Goal: Contribute content

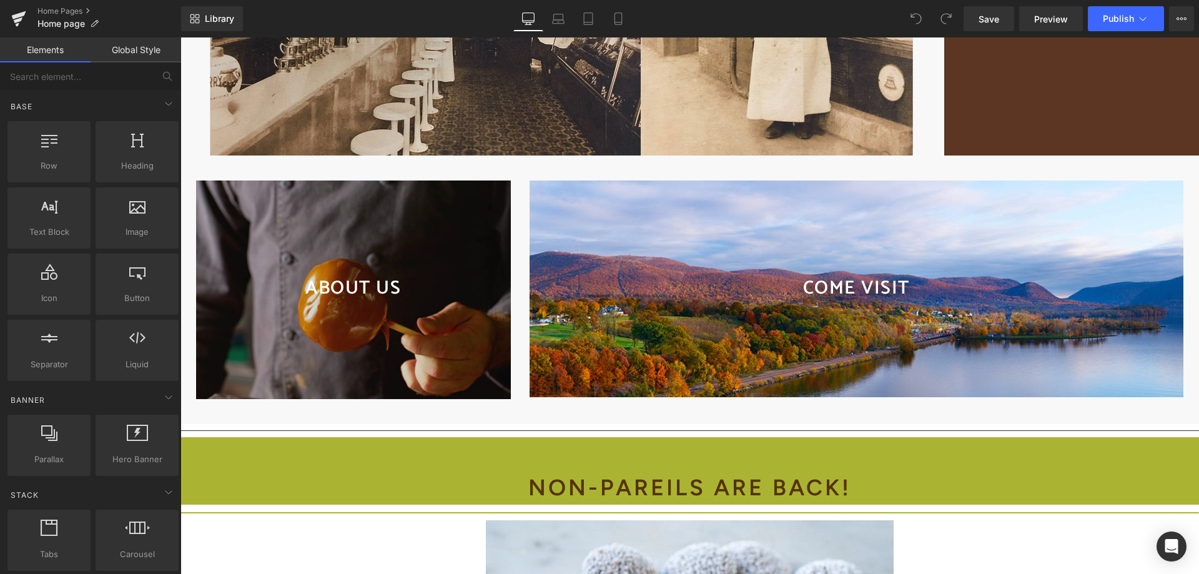
scroll to position [1124, 0]
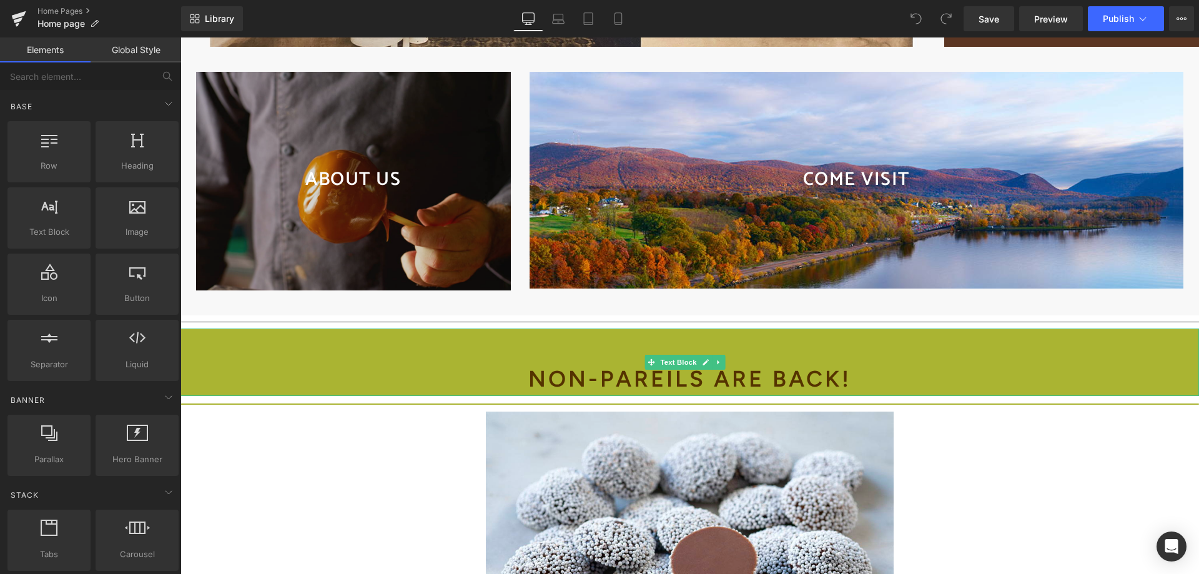
click at [581, 384] on b "non-pareils are back!" at bounding box center [689, 378] width 323 height 27
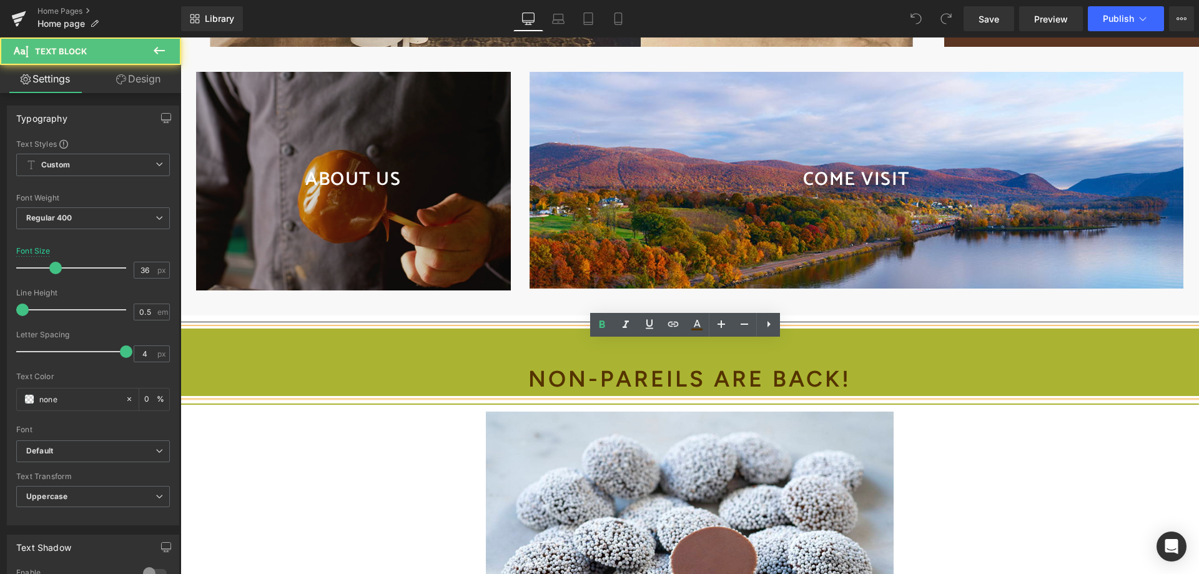
click at [533, 392] on b "non-pareils are back!" at bounding box center [689, 378] width 323 height 27
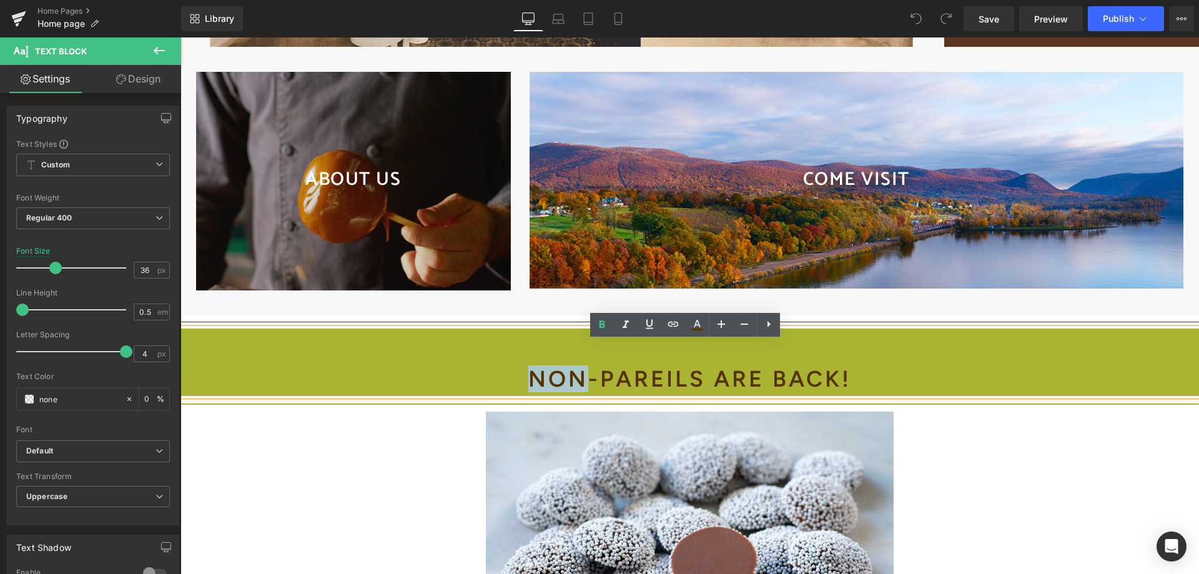
click at [533, 392] on b "non-pareils are back!" at bounding box center [689, 378] width 323 height 27
drag, startPoint x: 520, startPoint y: 392, endPoint x: 836, endPoint y: 380, distance: 316.2
click at [836, 380] on b "non-pareils are back!" at bounding box center [689, 378] width 323 height 27
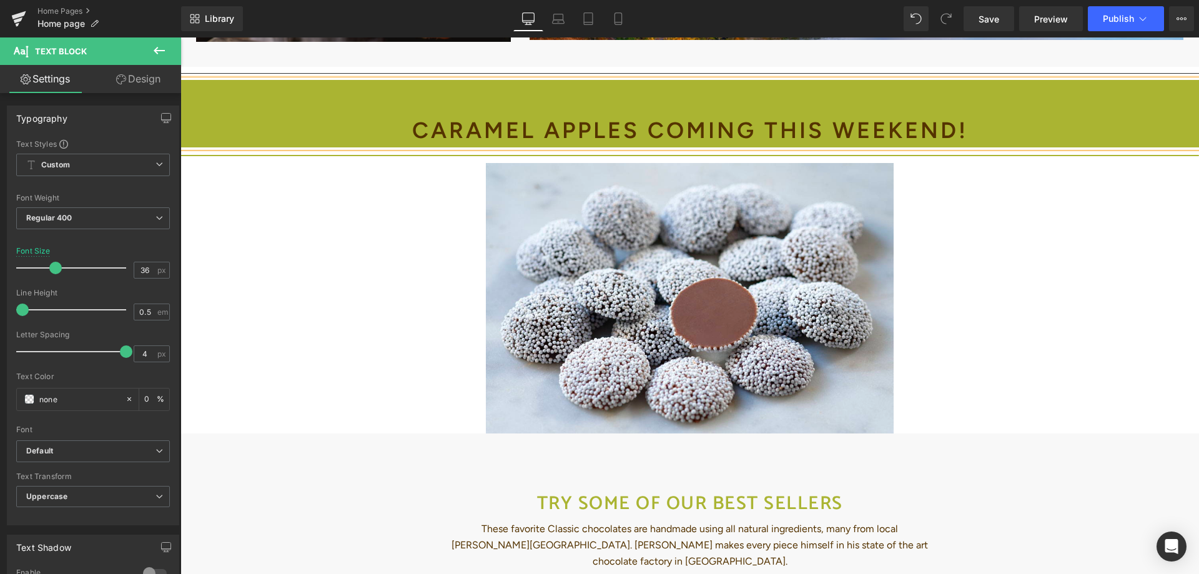
scroll to position [1374, 0]
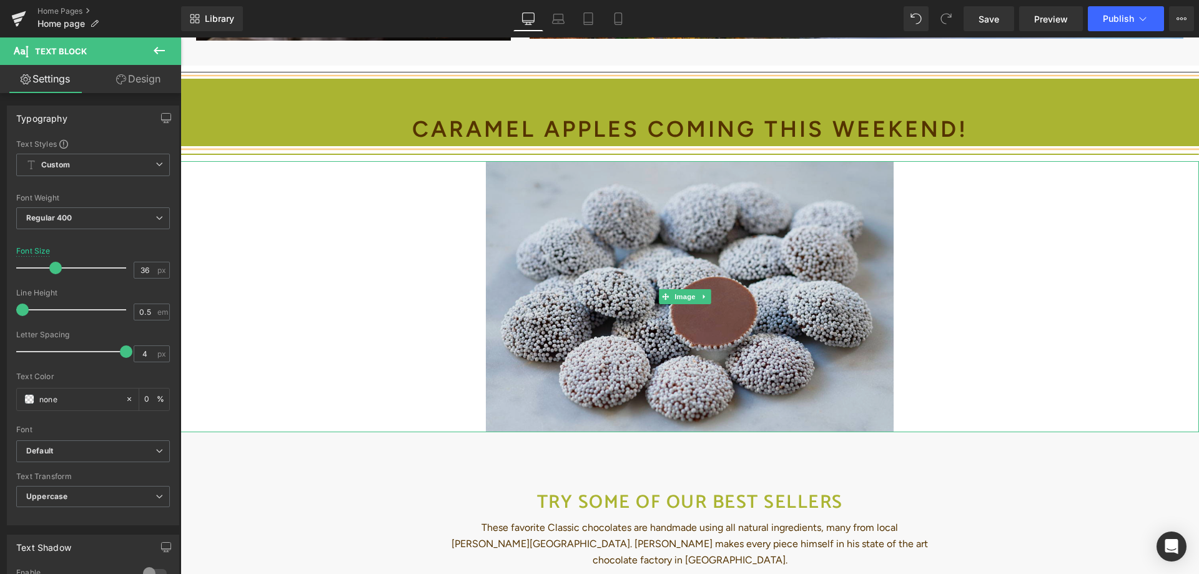
click at [879, 339] on img at bounding box center [689, 296] width 407 height 271
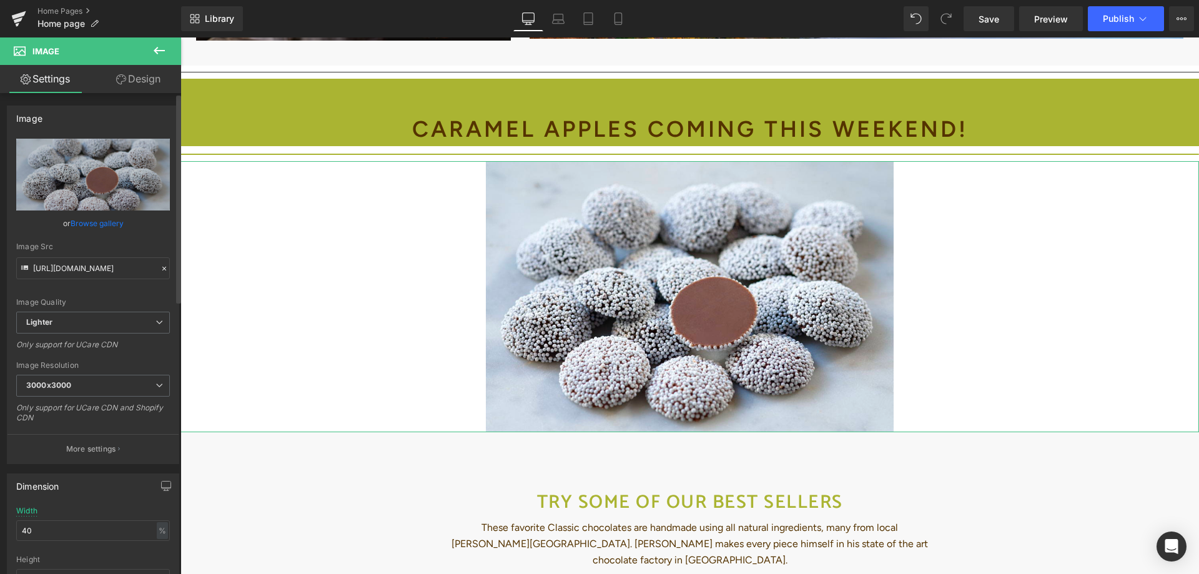
click at [81, 221] on link "Browse gallery" at bounding box center [97, 223] width 53 height 22
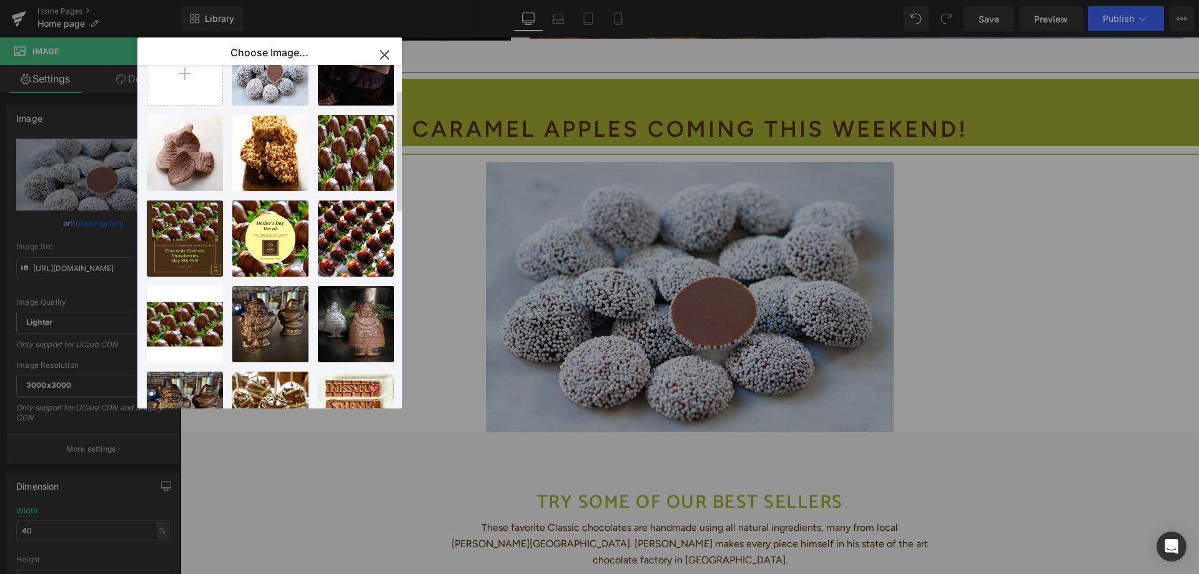
scroll to position [125, 0]
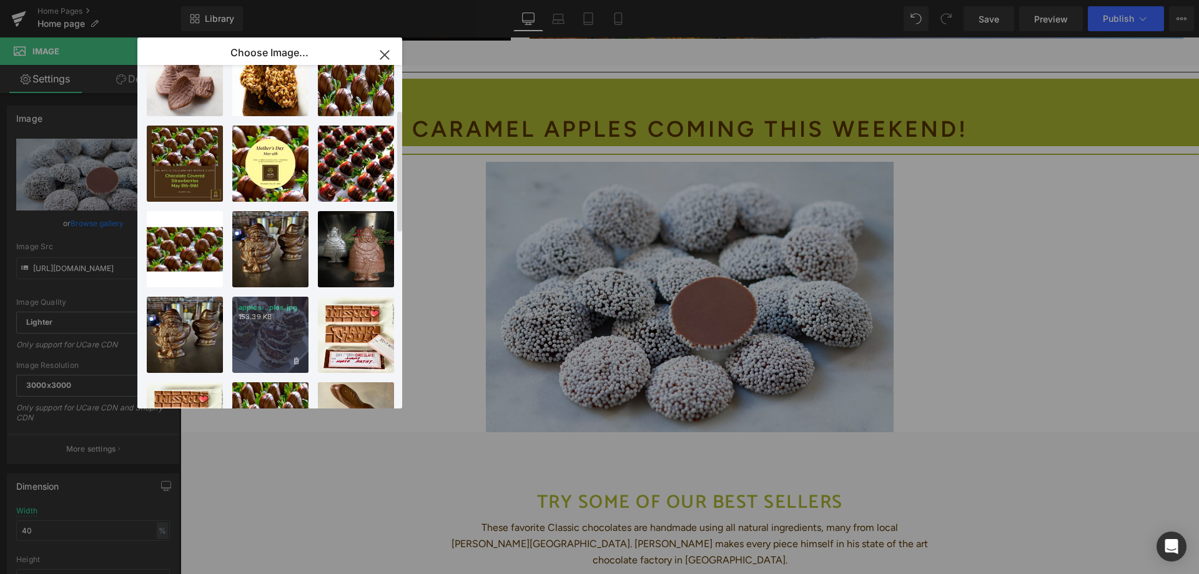
click at [252, 325] on div "apples...ples.jpg 153.39 KB" at bounding box center [270, 335] width 76 height 76
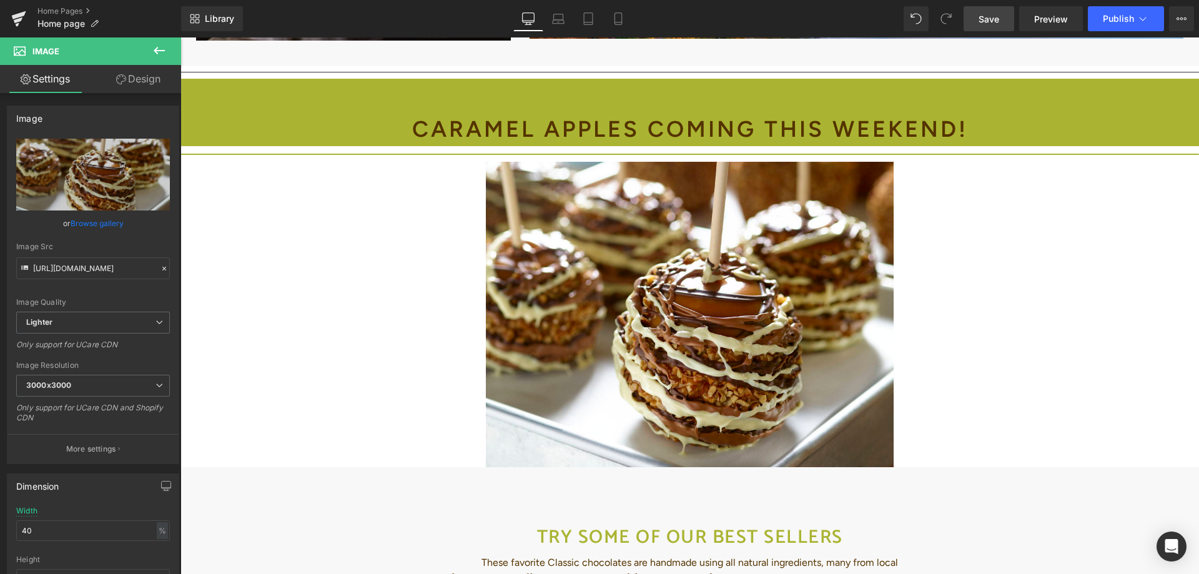
click at [999, 24] on span "Save" at bounding box center [988, 18] width 21 height 13
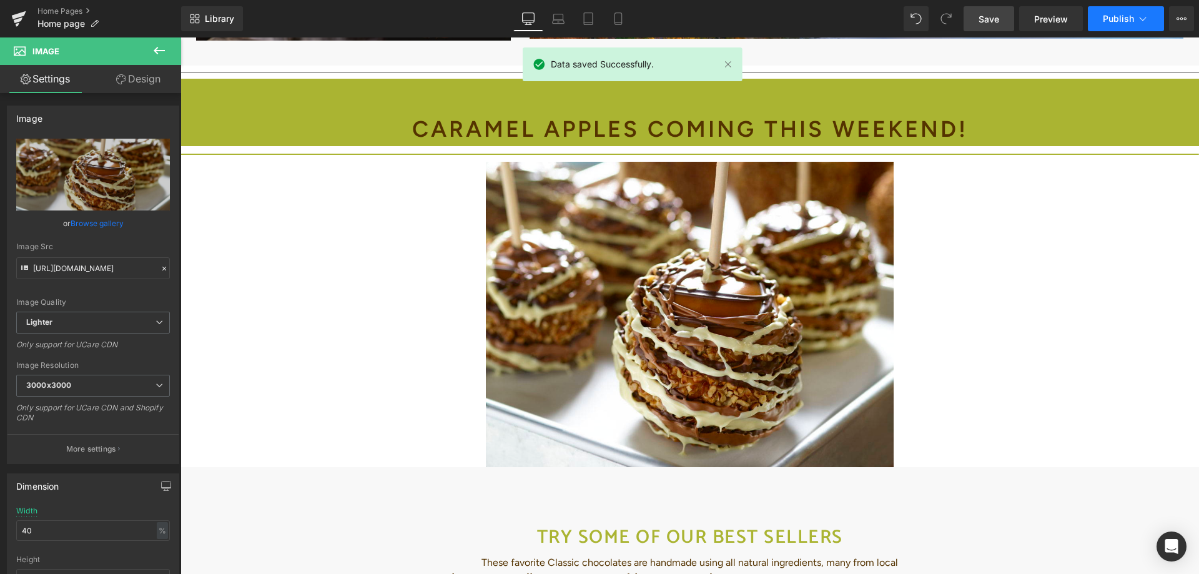
click at [1124, 22] on span "Publish" at bounding box center [1118, 19] width 31 height 10
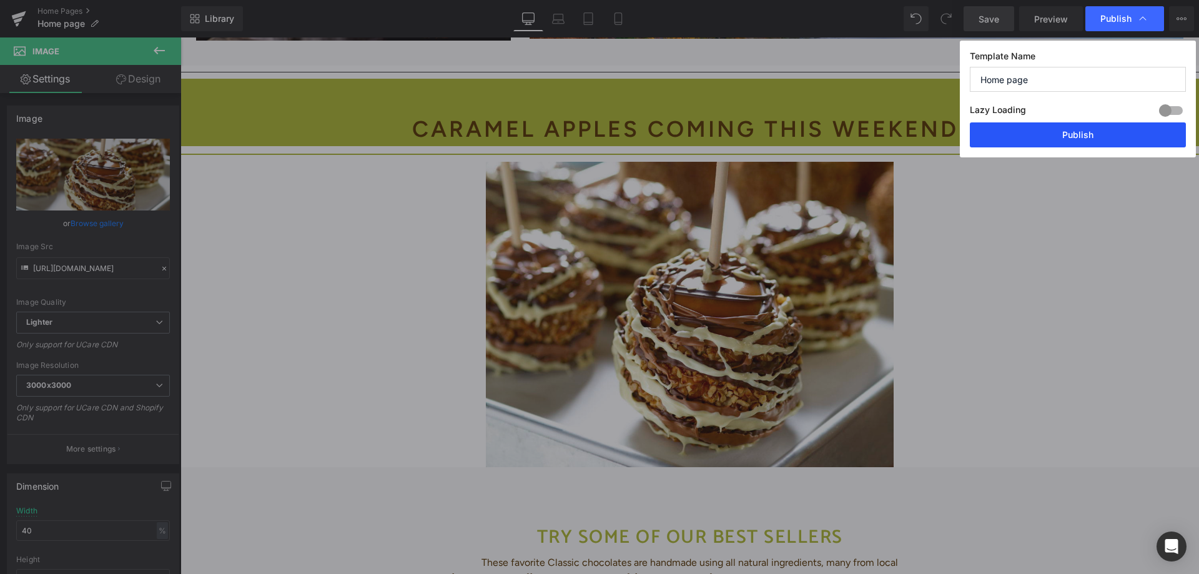
click at [1082, 128] on button "Publish" at bounding box center [1078, 134] width 216 height 25
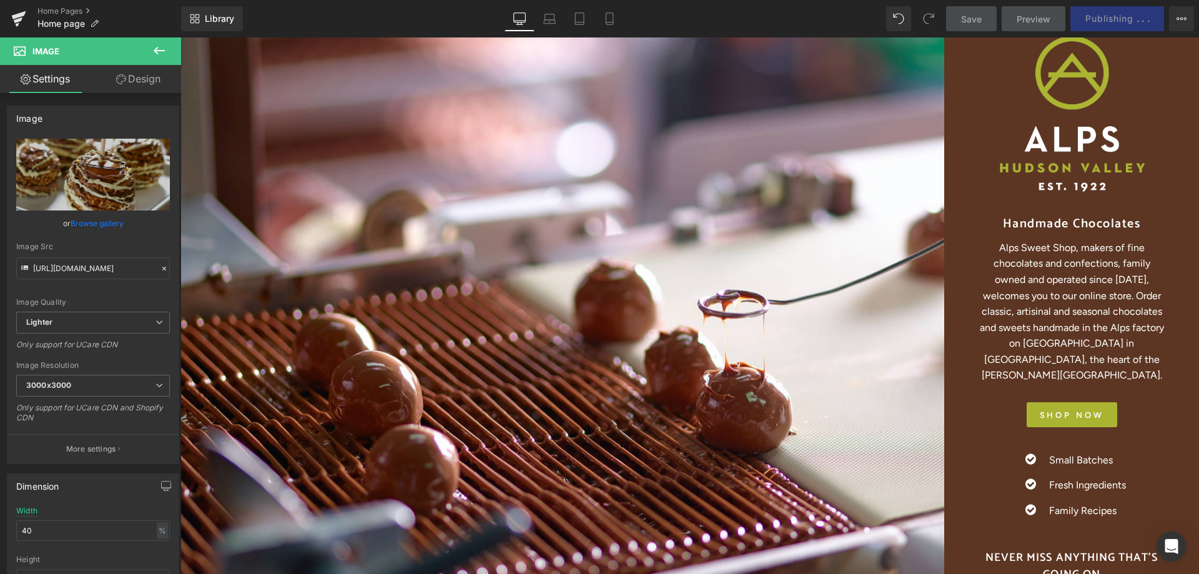
scroll to position [0, 0]
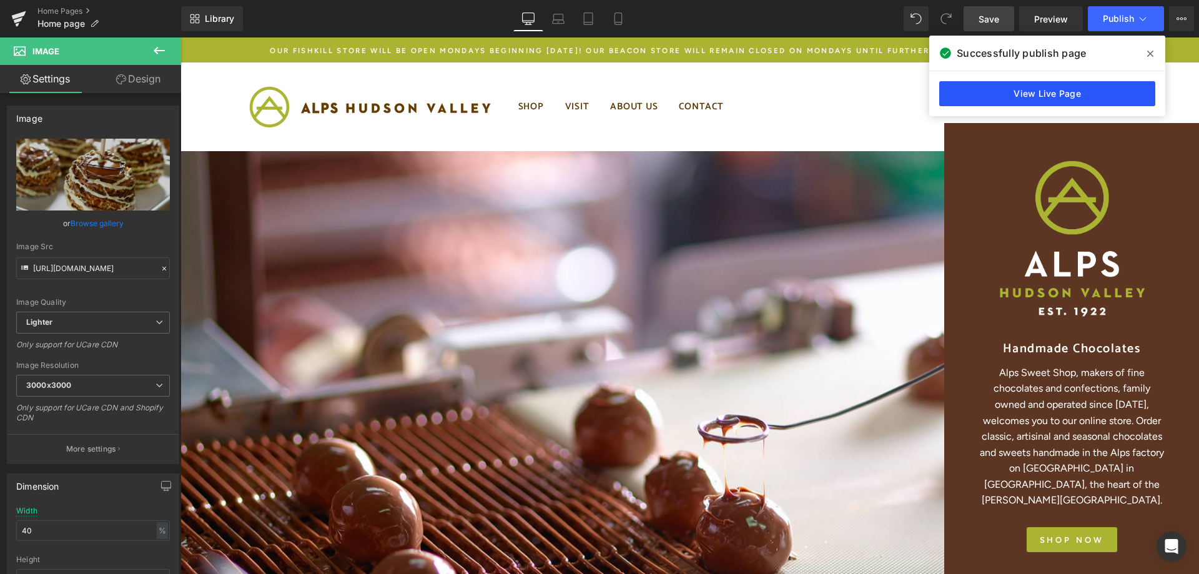
click at [1092, 91] on link "View Live Page" at bounding box center [1047, 93] width 216 height 25
